Goal: Information Seeking & Learning: Learn about a topic

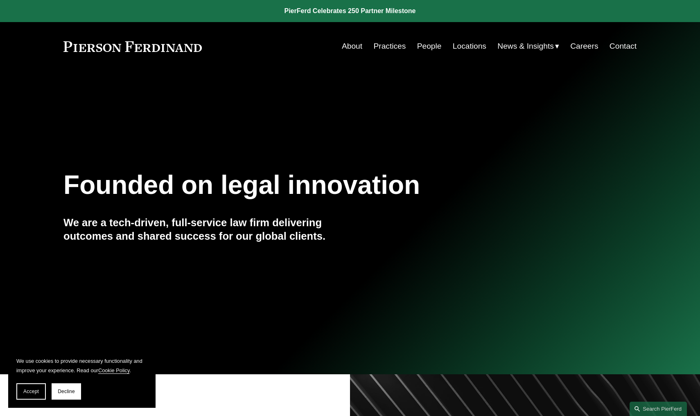
click at [427, 47] on link "People" at bounding box center [429, 46] width 25 height 16
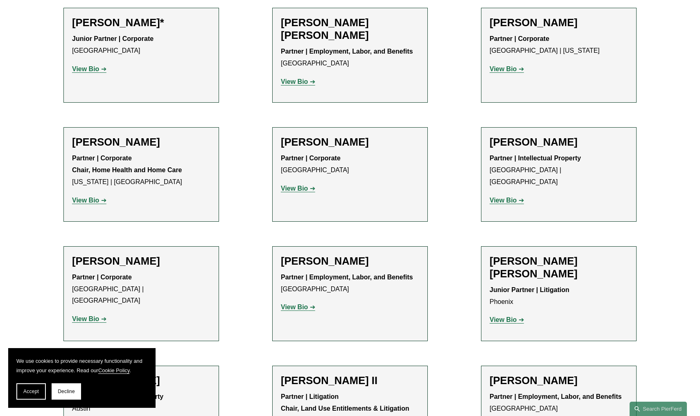
scroll to position [574, 0]
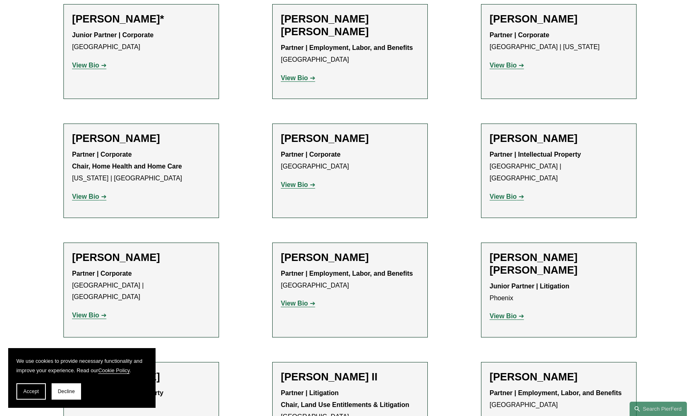
click at [132, 165] on strong "Chair, Home Health and Home Care" at bounding box center [127, 166] width 110 height 7
click at [101, 135] on h2 "Sami Asaad" at bounding box center [141, 138] width 138 height 13
click at [88, 193] on strong "View Bio" at bounding box center [85, 196] width 27 height 7
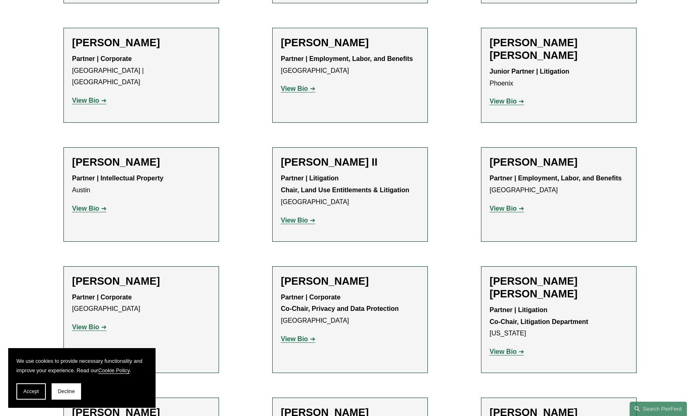
scroll to position [790, 0]
click at [299, 335] on strong "View Bio" at bounding box center [294, 338] width 27 height 7
click at [289, 217] on strong "View Bio" at bounding box center [294, 220] width 27 height 7
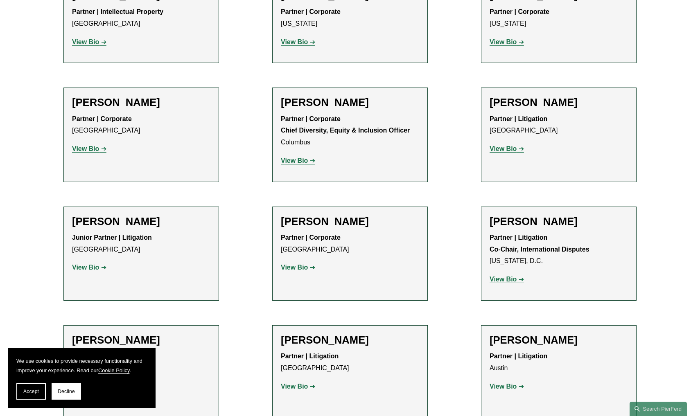
scroll to position [1247, 0]
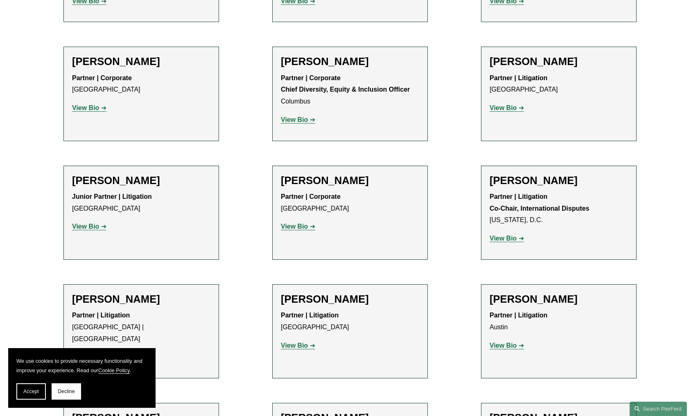
click at [504, 235] on strong "View Bio" at bounding box center [503, 238] width 27 height 7
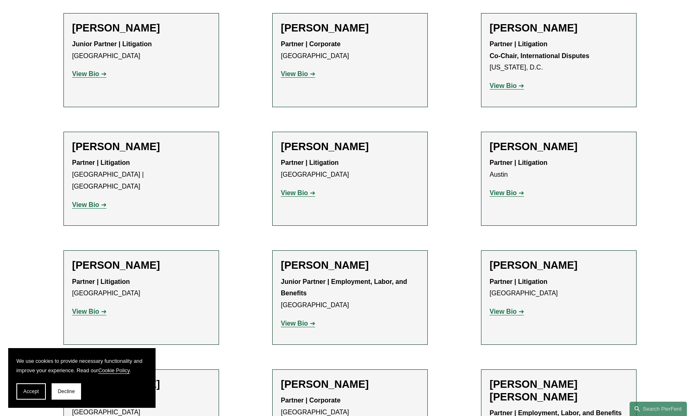
scroll to position [1400, 0]
click at [86, 308] on strong "View Bio" at bounding box center [85, 311] width 27 height 7
click at [93, 308] on strong "View Bio" at bounding box center [85, 311] width 27 height 7
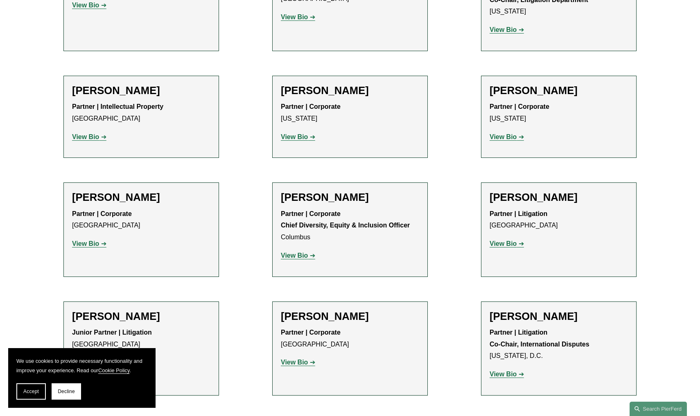
scroll to position [1070, 0]
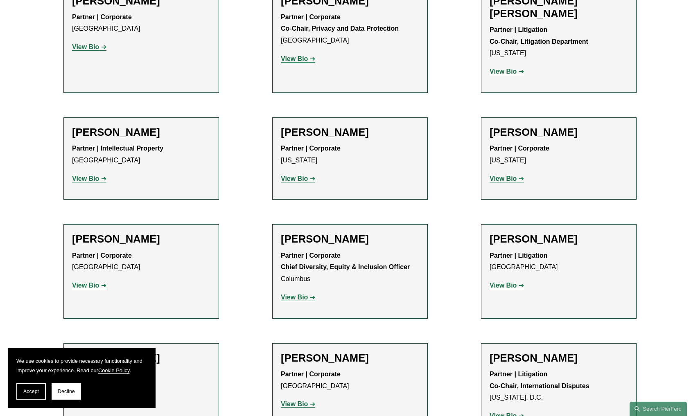
click at [293, 175] on strong "View Bio" at bounding box center [294, 178] width 27 height 7
